Goal: Task Accomplishment & Management: Manage account settings

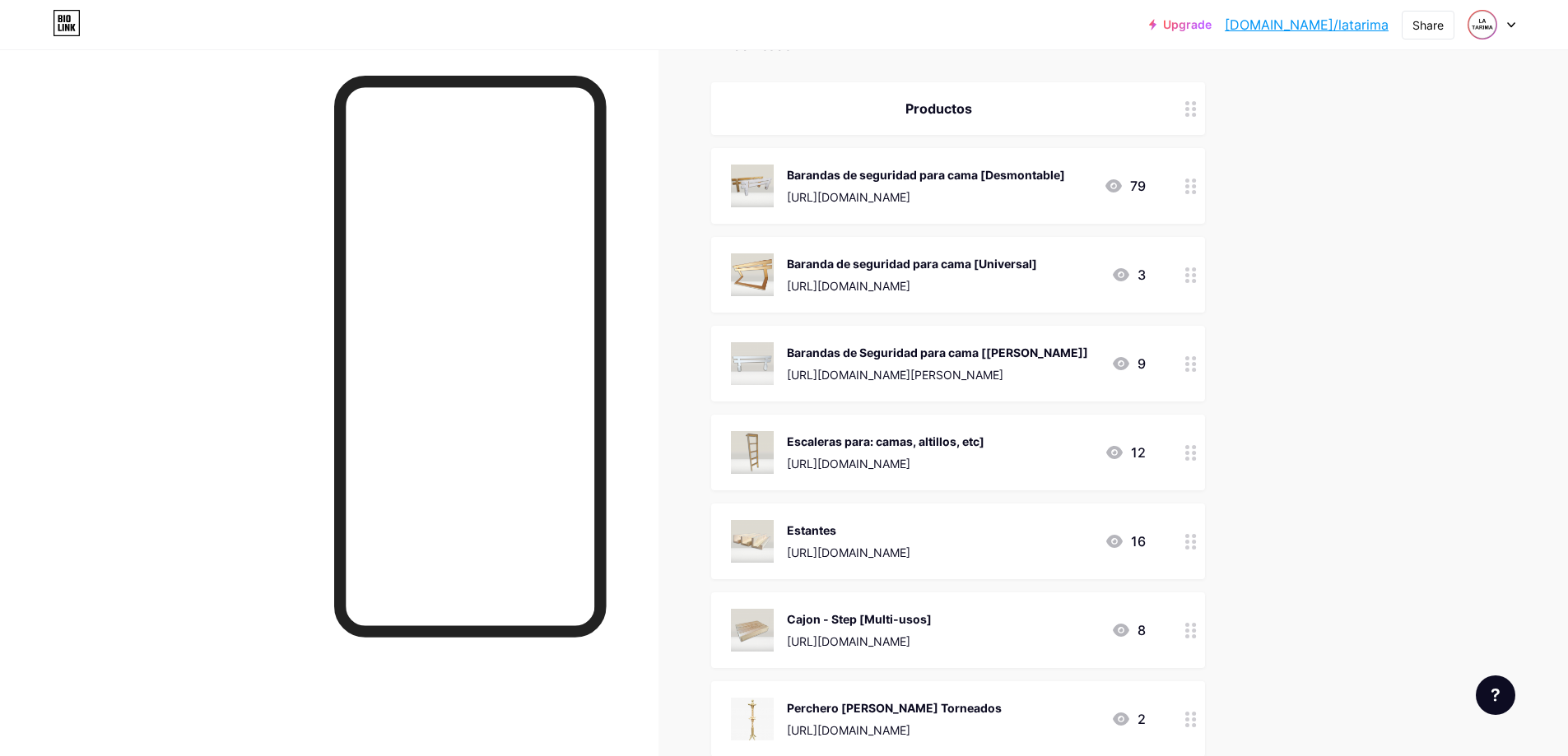
scroll to position [137, 0]
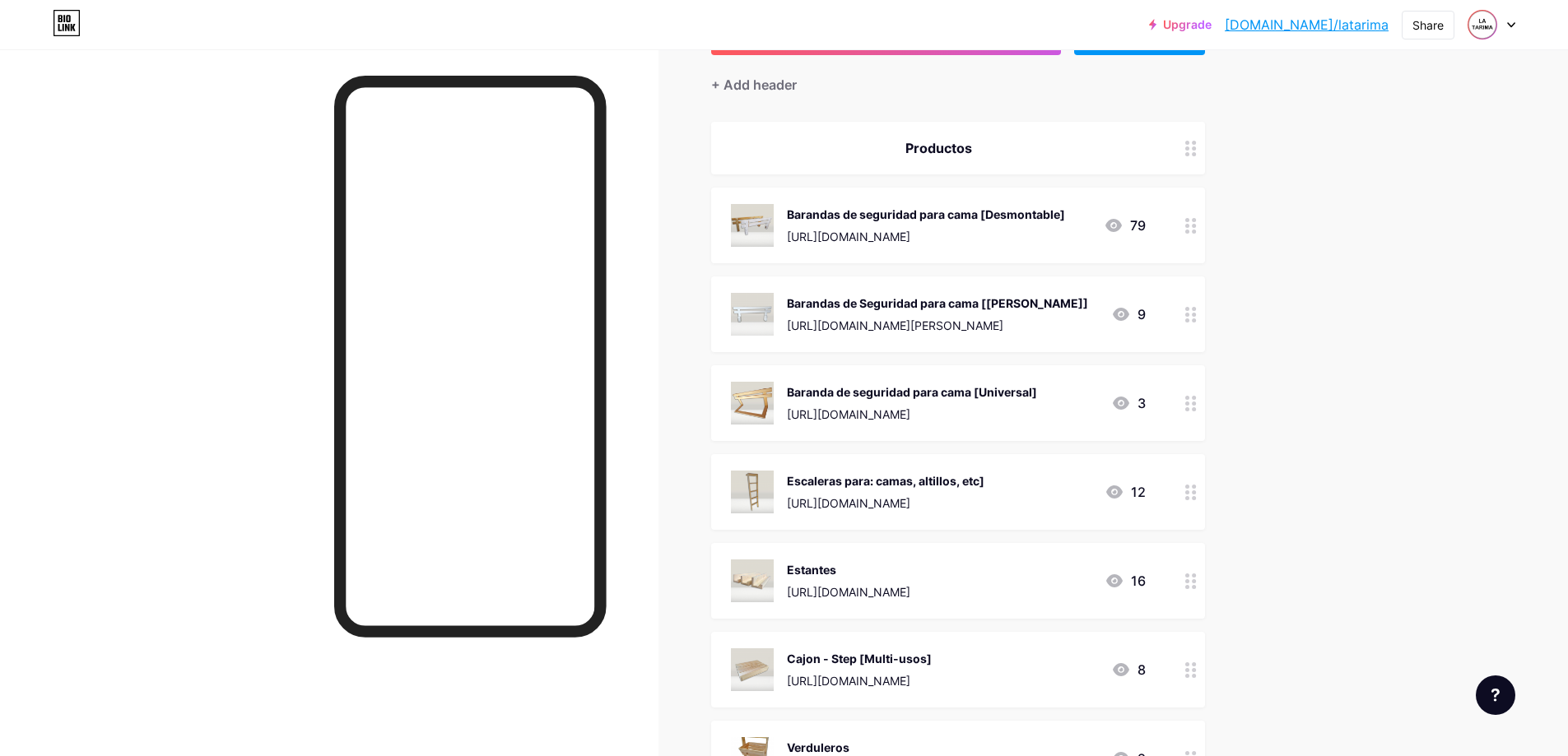
click at [904, 313] on div "Barandas de Seguridad para cama [[PERSON_NAME]] [URL][DOMAIN_NAME][PERSON_NAME]" at bounding box center [938, 314] width 301 height 43
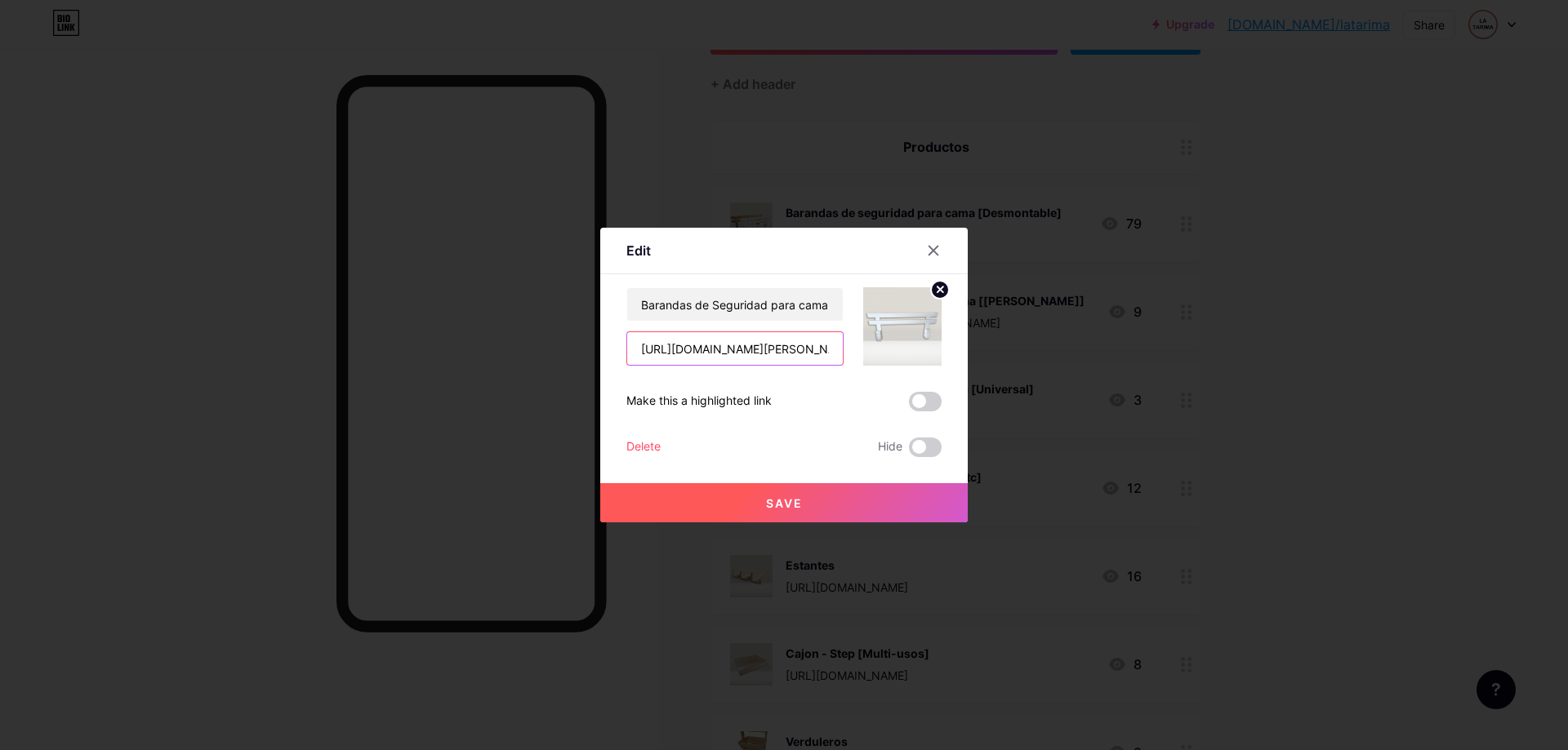
click at [764, 344] on input "[URL][DOMAIN_NAME][PERSON_NAME]" at bounding box center [734, 348] width 216 height 33
paste input "[URL][DOMAIN_NAME][PERSON_NAME]"
type input "[URL][DOMAIN_NAME][PERSON_NAME]"
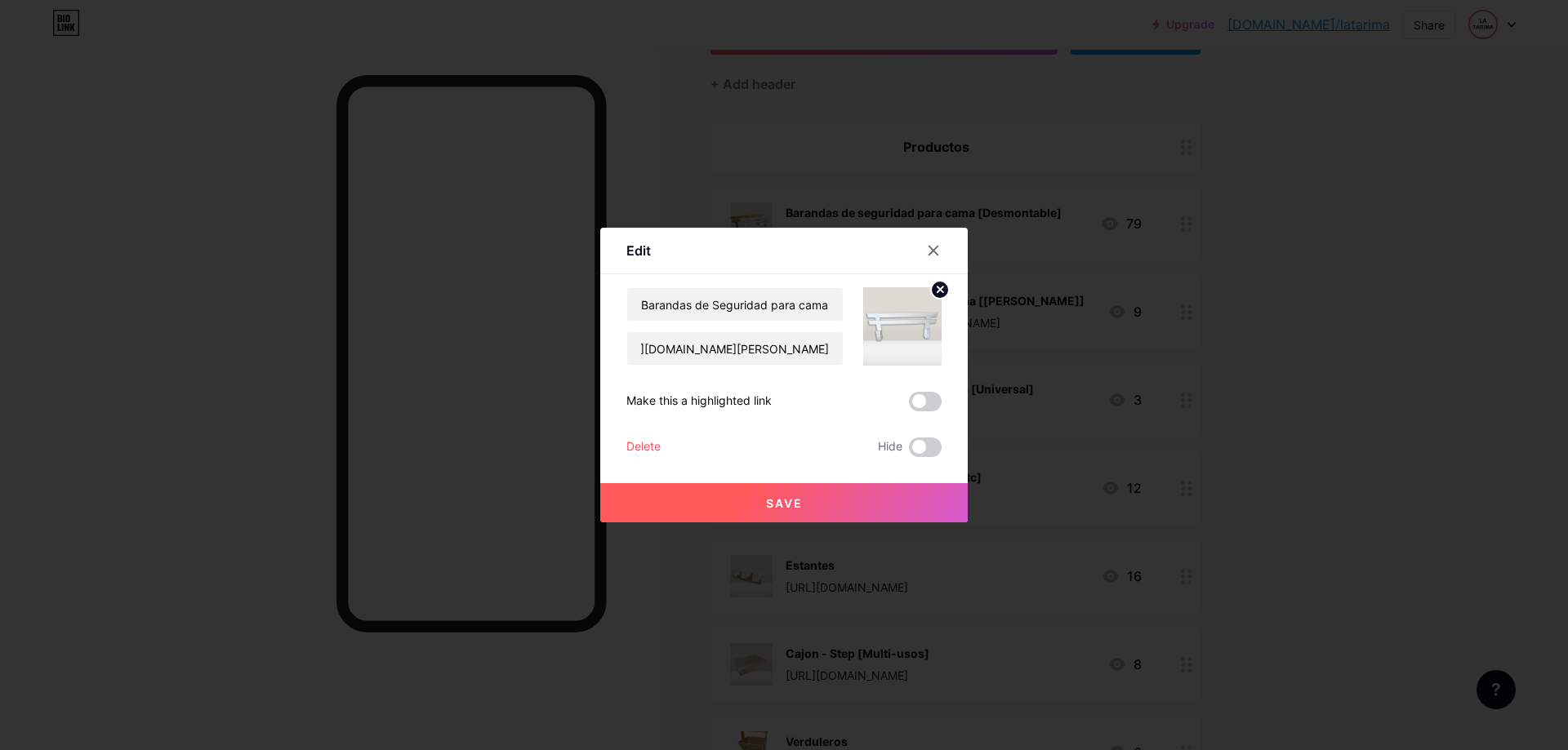
click at [808, 502] on button "Save" at bounding box center [784, 503] width 368 height 39
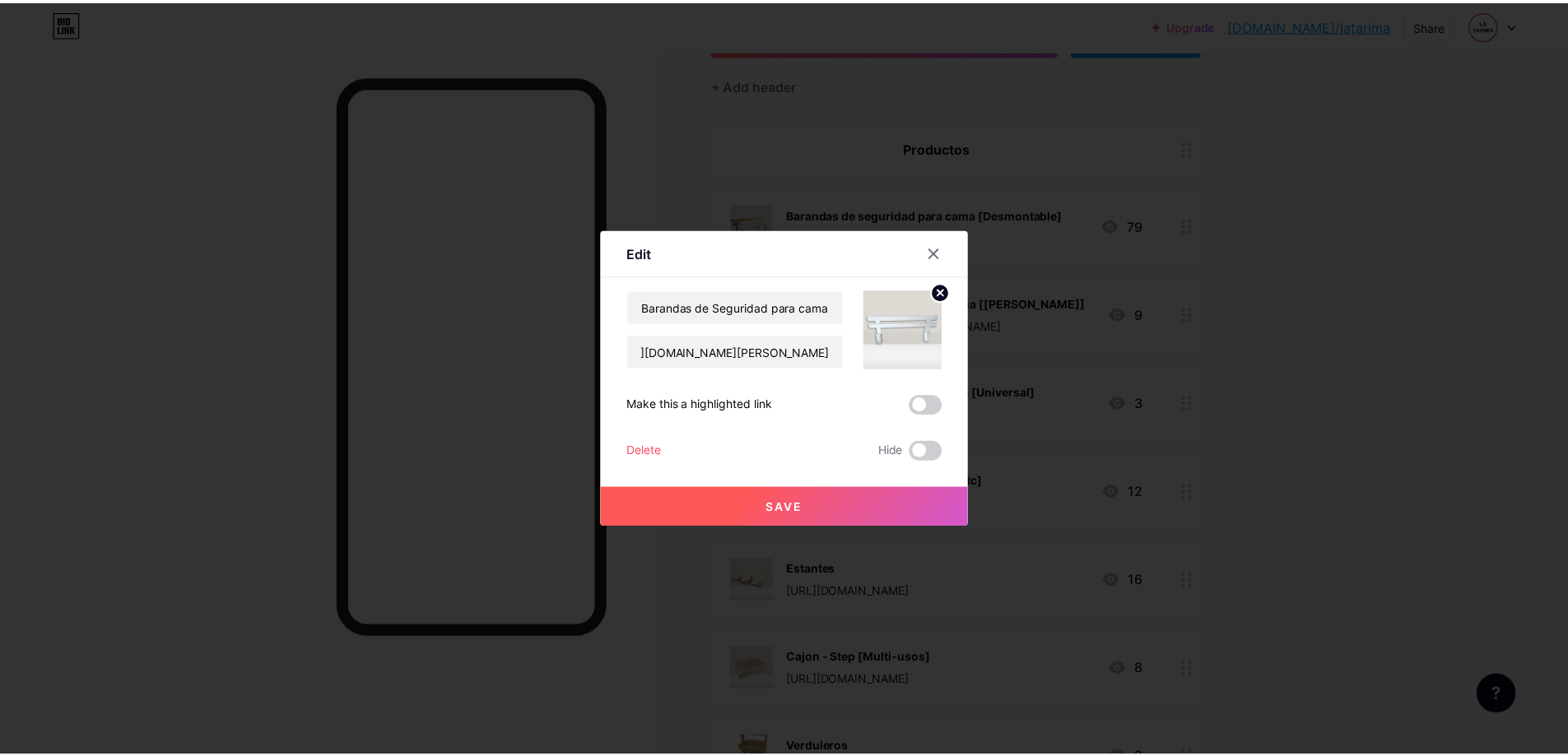
scroll to position [0, 0]
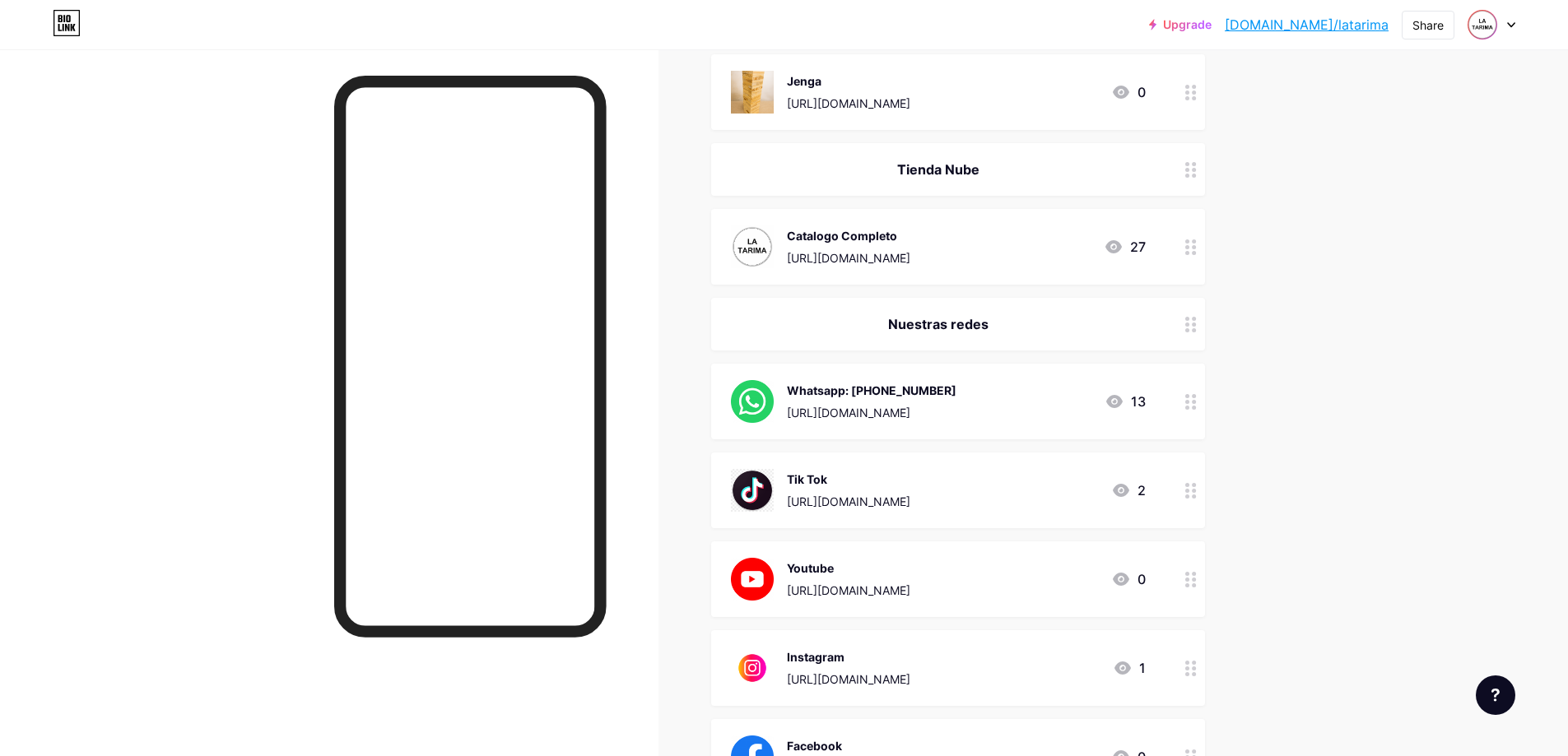
scroll to position [998, 0]
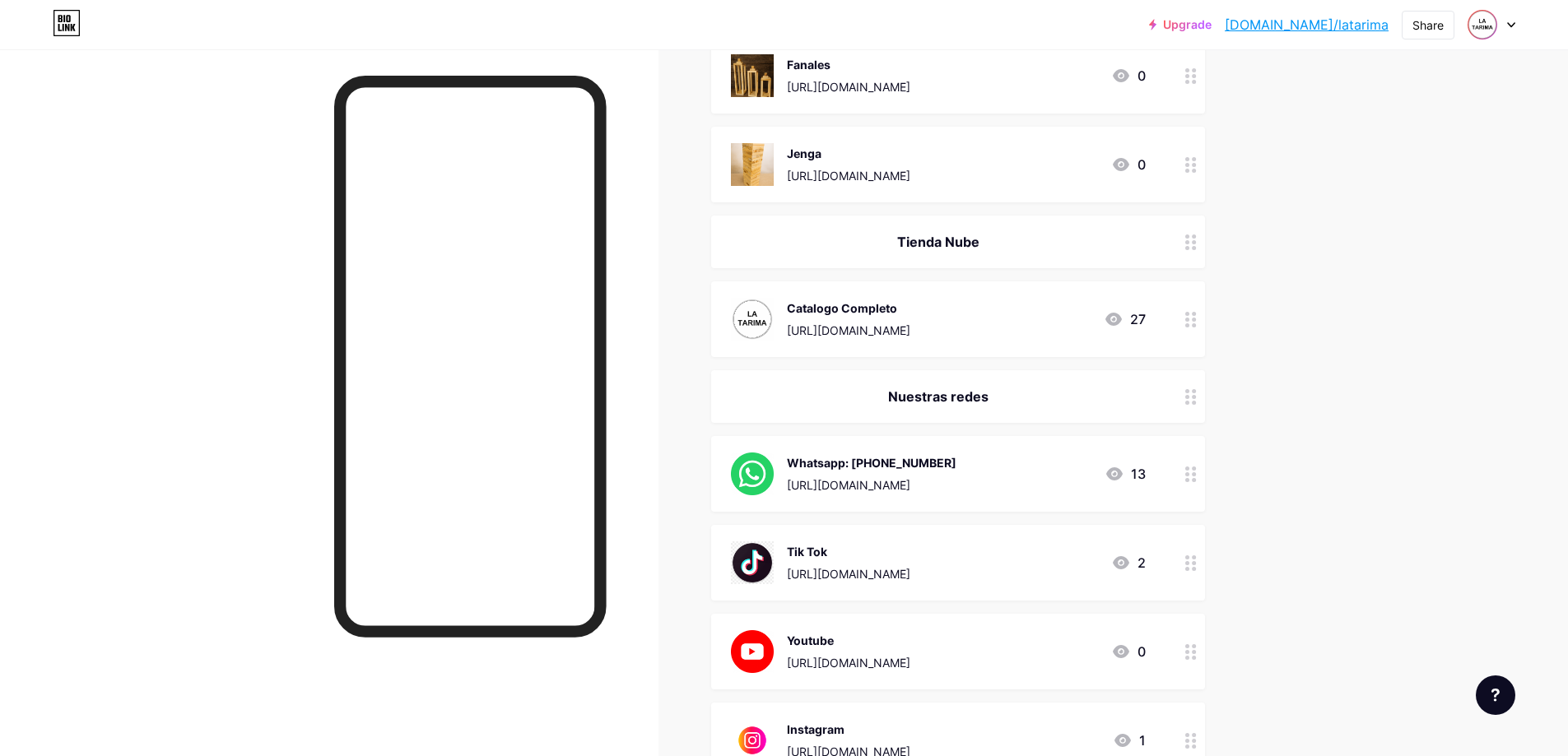
click at [1527, 432] on div "Upgrade [DOMAIN_NAME]/latari... [DOMAIN_NAME]/latarima Share Switch accounts Tu…" at bounding box center [784, 154] width 1568 height 2304
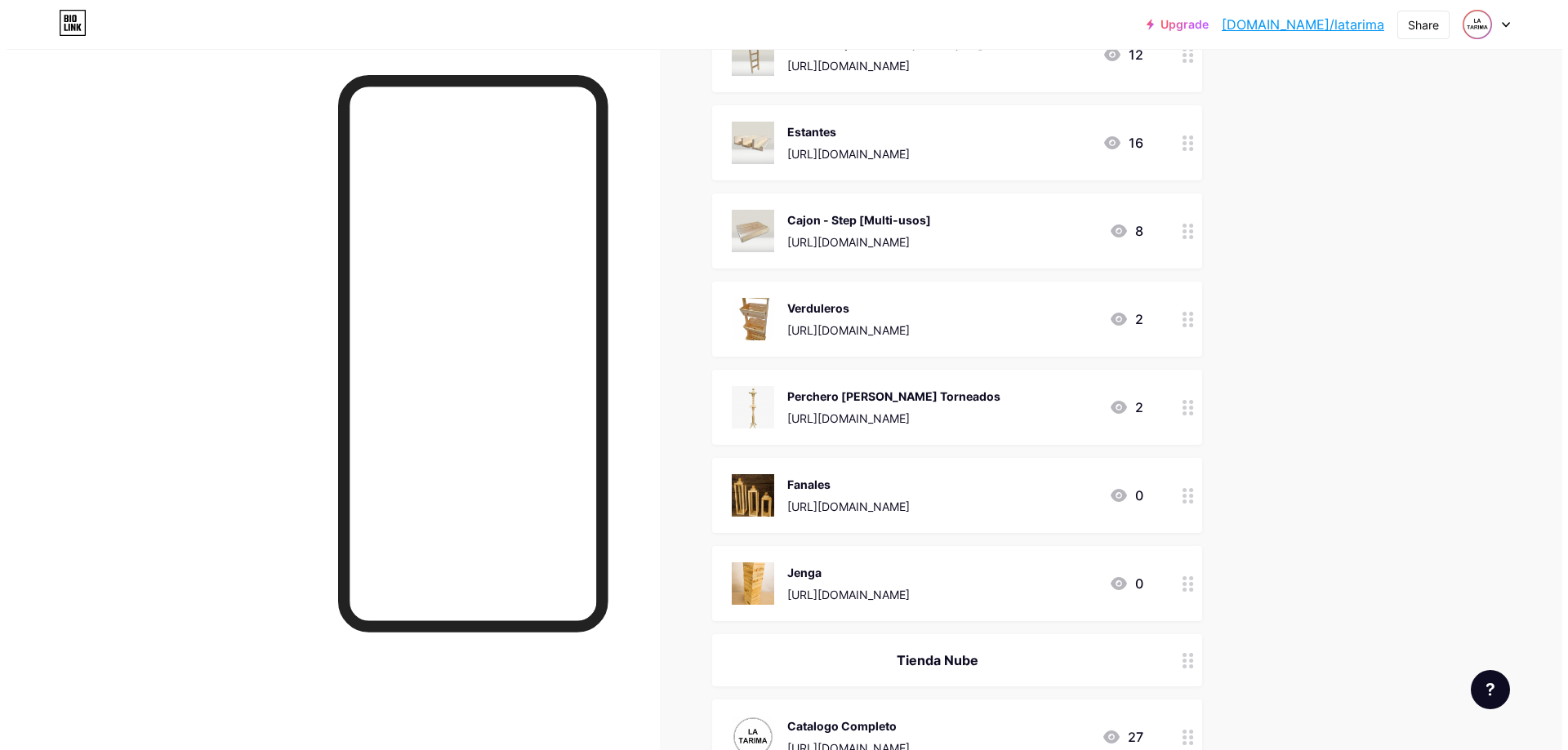
scroll to position [0, 0]
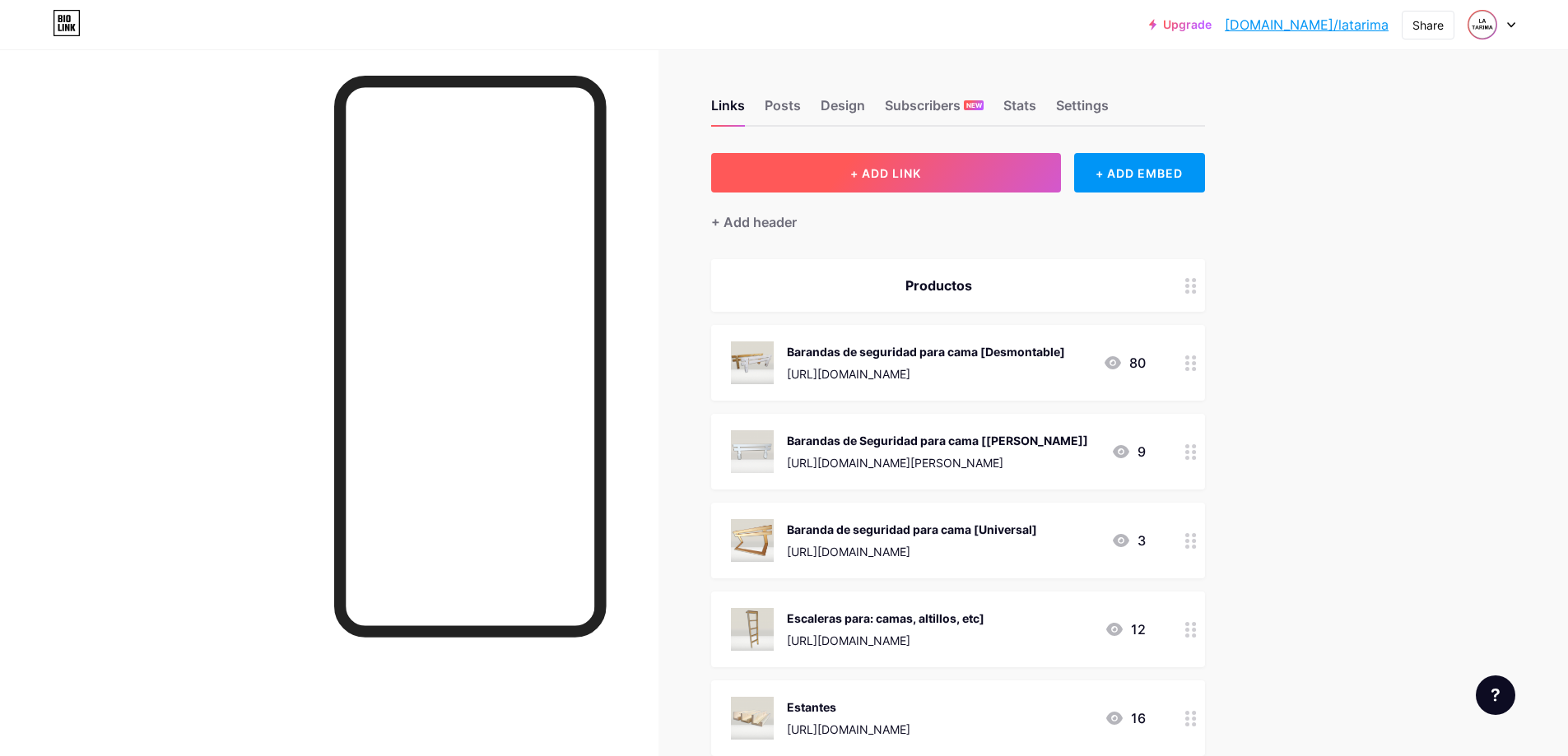
click at [868, 171] on span "+ ADD LINK" at bounding box center [886, 173] width 71 height 14
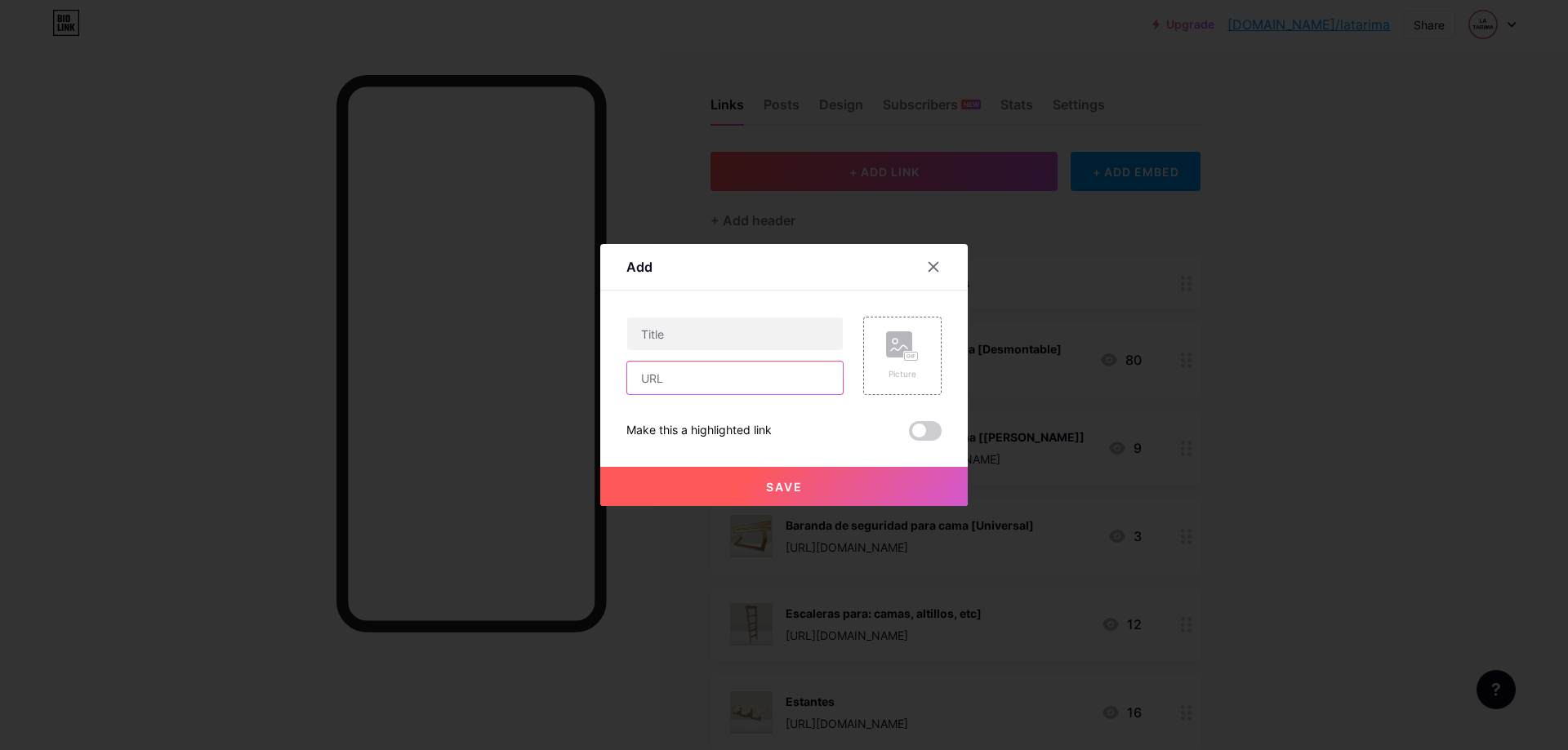
click at [690, 386] on input "text" at bounding box center [734, 378] width 216 height 33
paste input "[URL][DOMAIN_NAME]"
type input "[URL][DOMAIN_NAME]"
click at [728, 343] on input "text" at bounding box center [734, 333] width 216 height 33
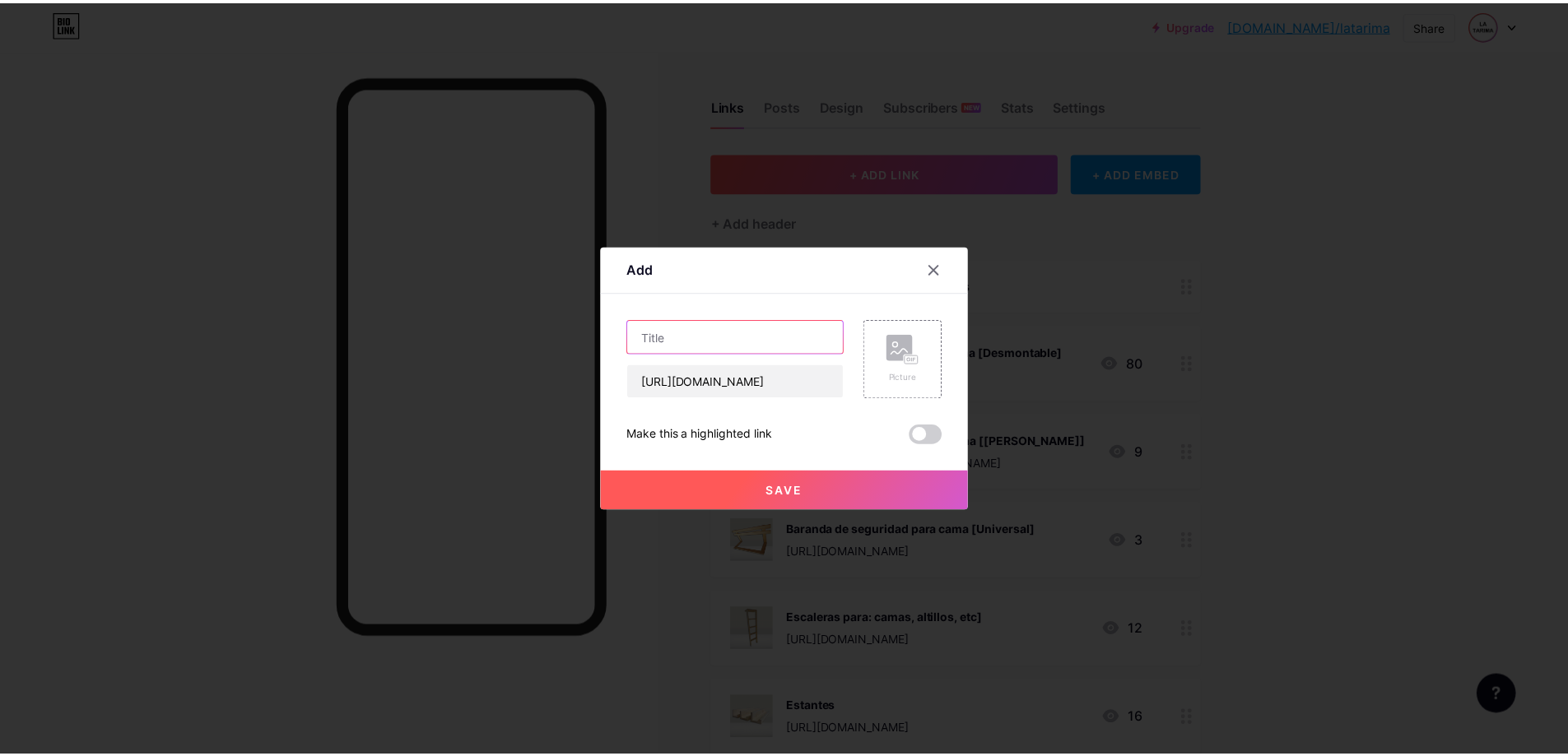
scroll to position [0, 0]
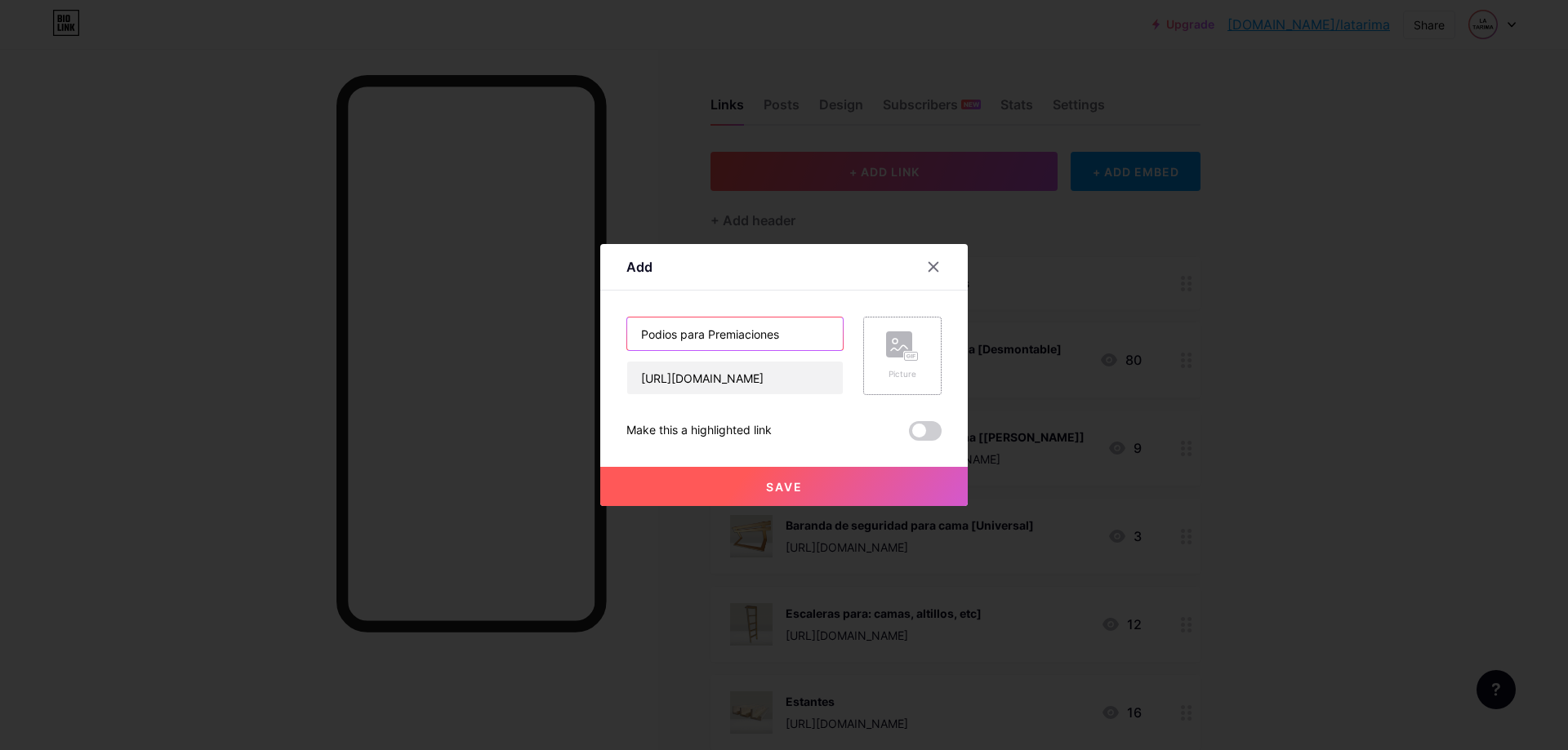
type input "Podios para Premiaciones"
click at [925, 362] on div "Picture" at bounding box center [902, 355] width 78 height 78
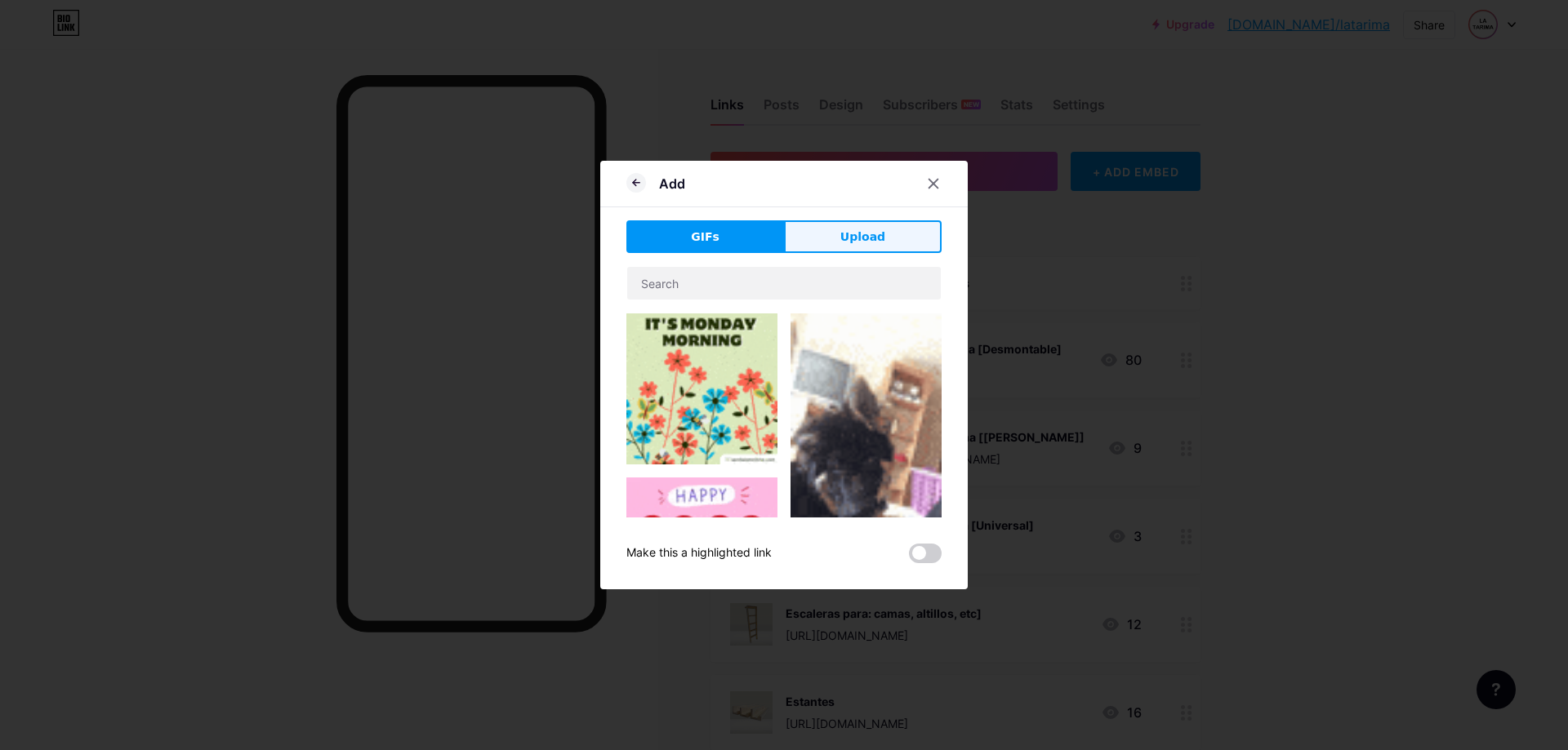
click at [849, 247] on button "Upload" at bounding box center [863, 237] width 158 height 33
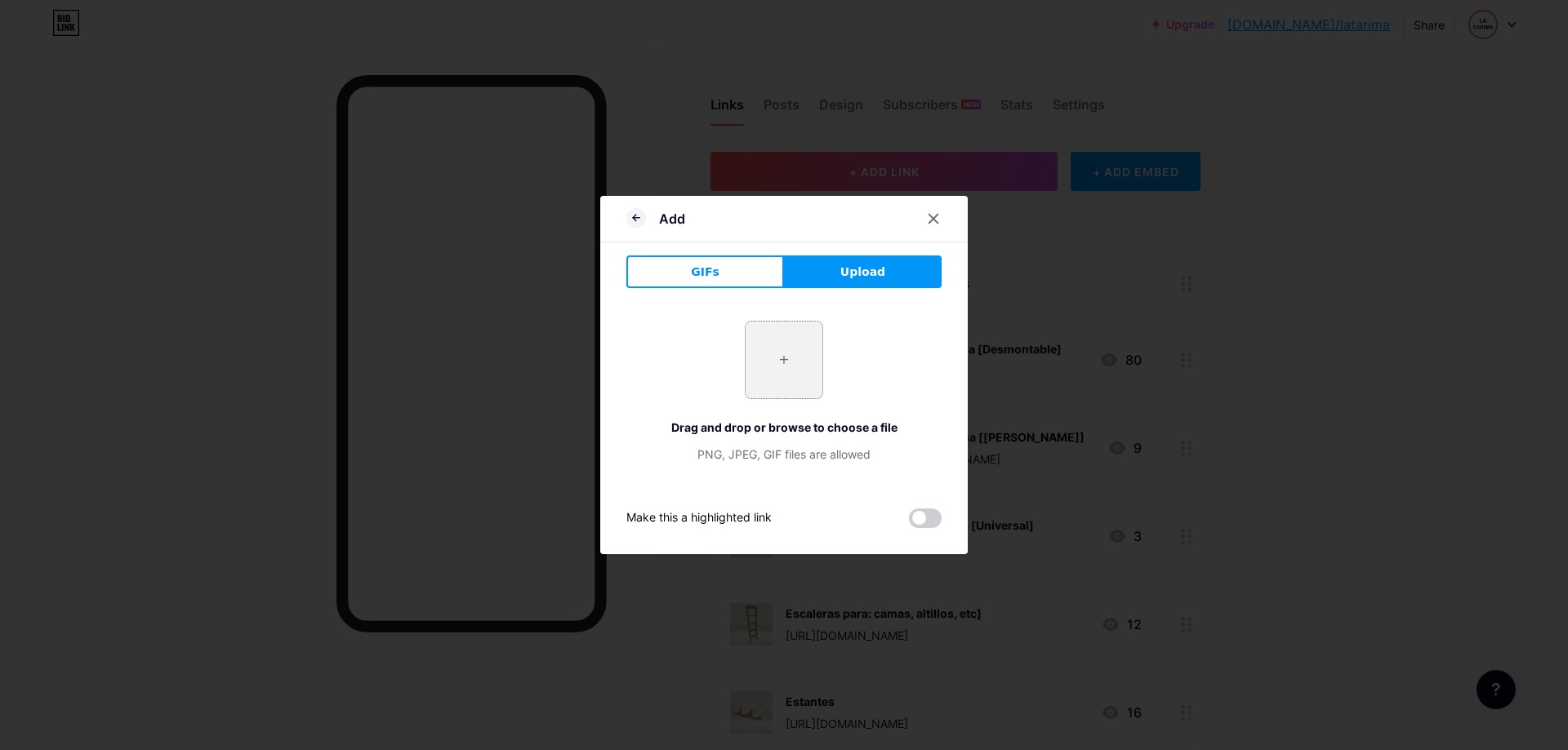
click at [783, 379] on input "file" at bounding box center [783, 359] width 76 height 76
type input "C:\fakepath\Foto.jpg"
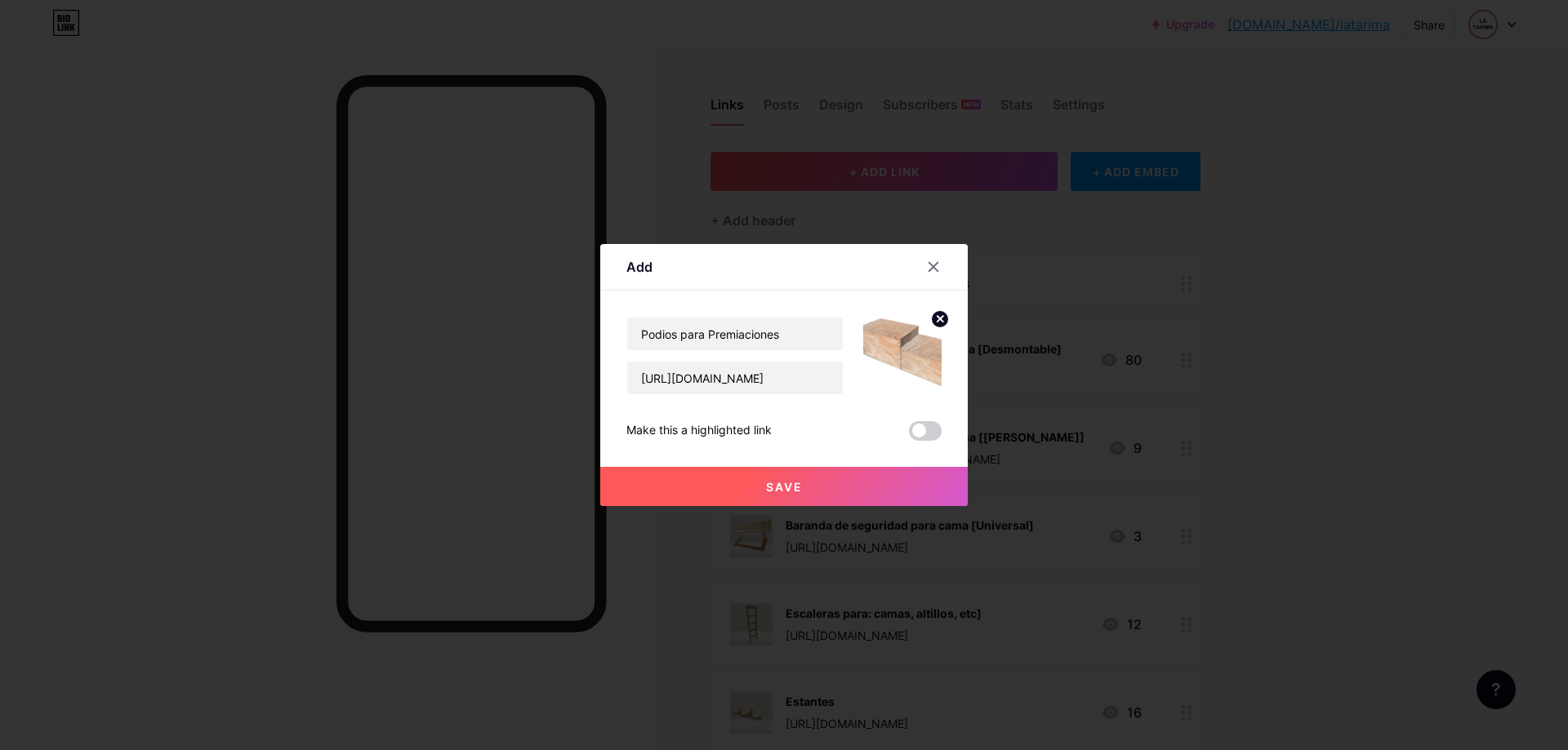
click at [815, 482] on button "Save" at bounding box center [784, 486] width 368 height 39
